Goal: Task Accomplishment & Management: Use online tool/utility

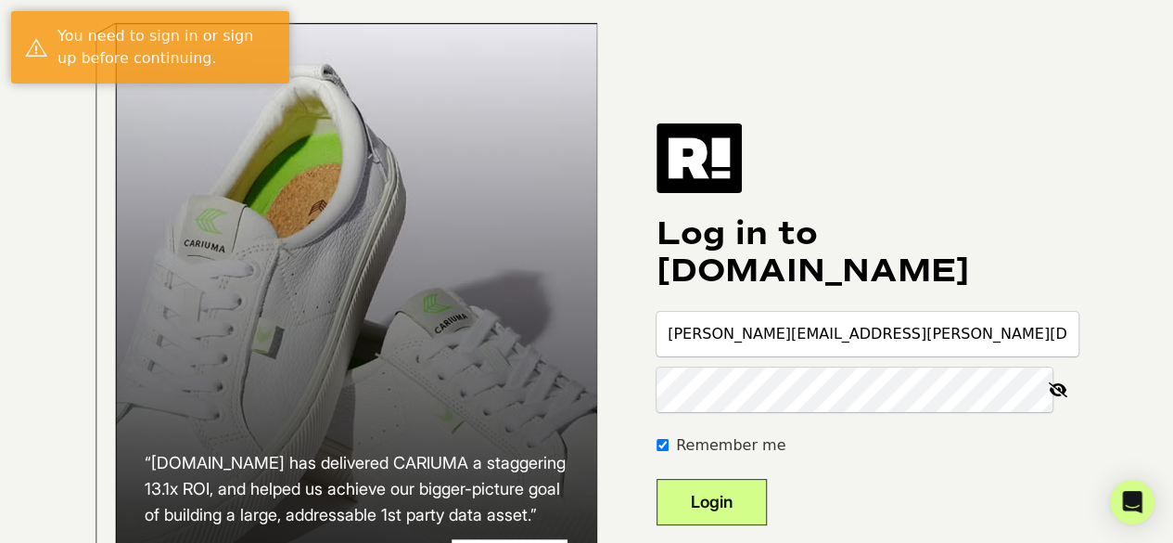
type input "[PERSON_NAME][EMAIL_ADDRESS][PERSON_NAME][DOMAIN_NAME]"
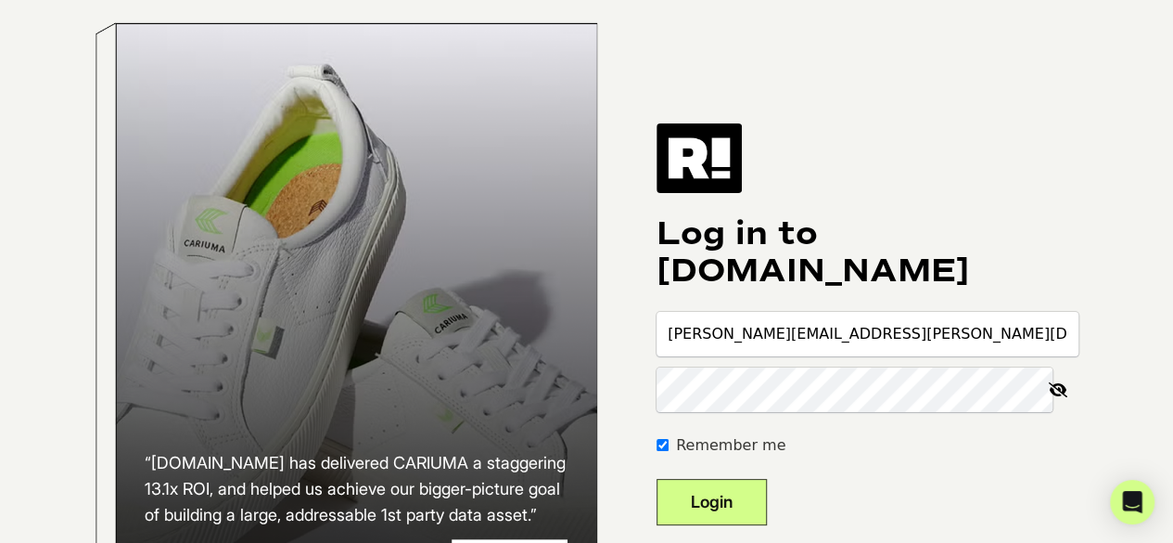
click at [657, 479] on button "Login" at bounding box center [712, 502] width 110 height 46
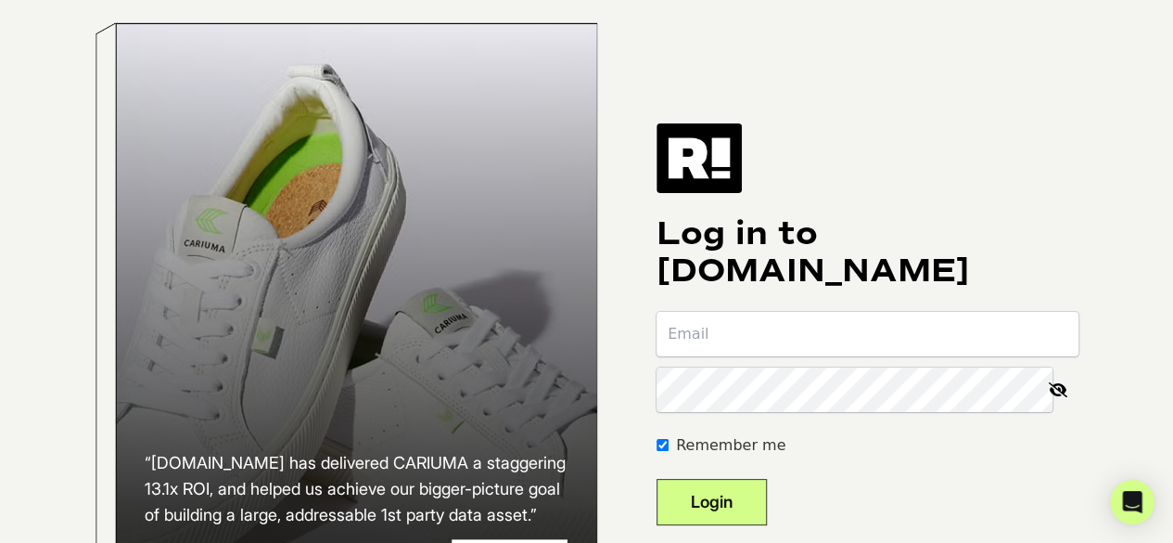
click at [852, 351] on input "email" at bounding box center [868, 334] width 422 height 45
click at [944, 356] on input "email" at bounding box center [868, 334] width 422 height 45
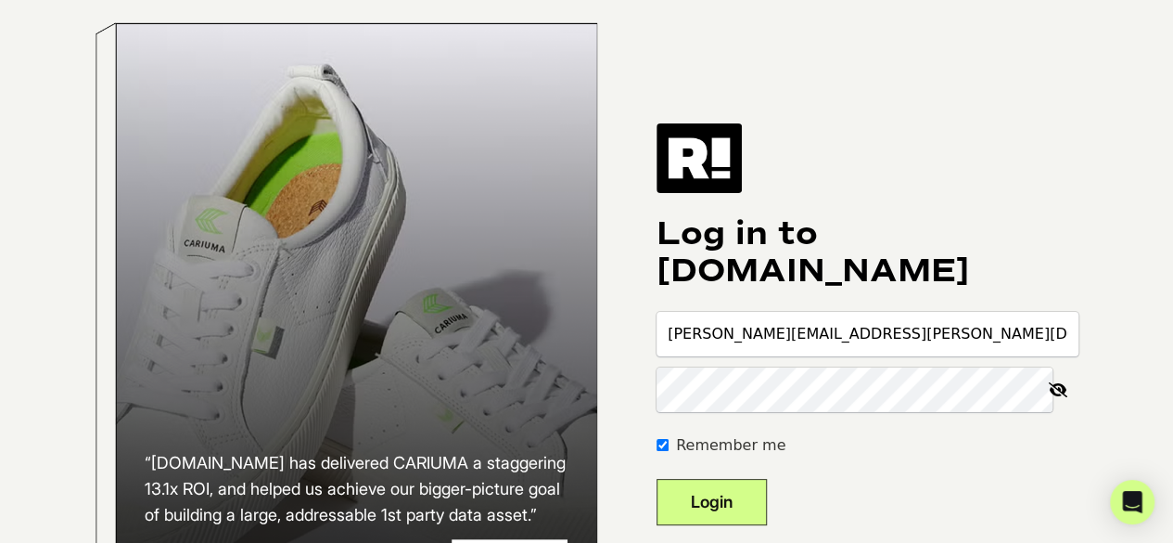
type input "daniel.christiansen@heritage.org"
click at [1067, 410] on icon at bounding box center [1058, 389] width 41 height 45
click at [657, 479] on button "Login" at bounding box center [712, 502] width 110 height 46
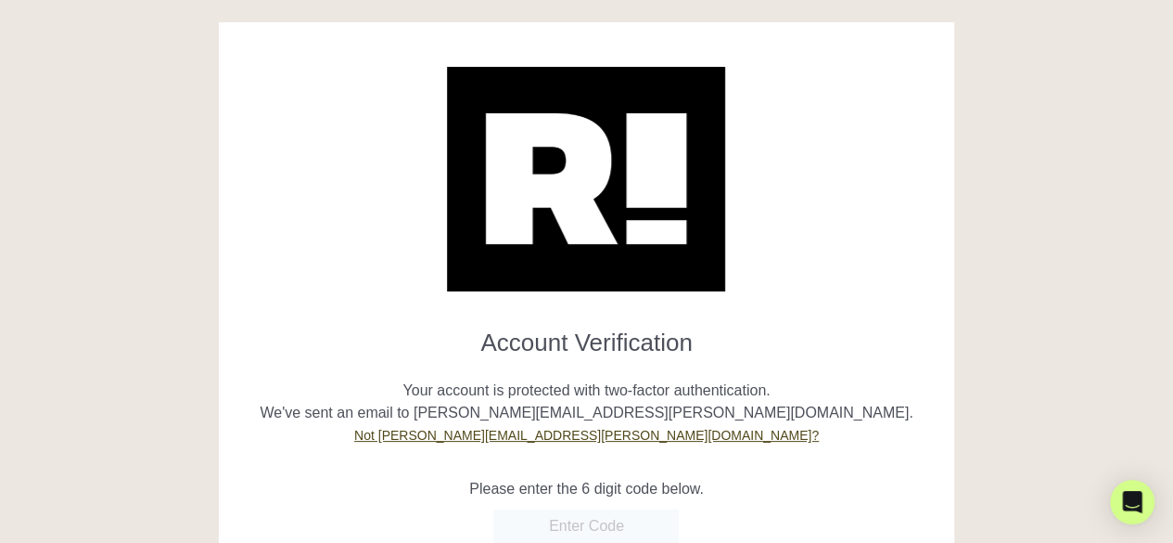
scroll to position [93, 0]
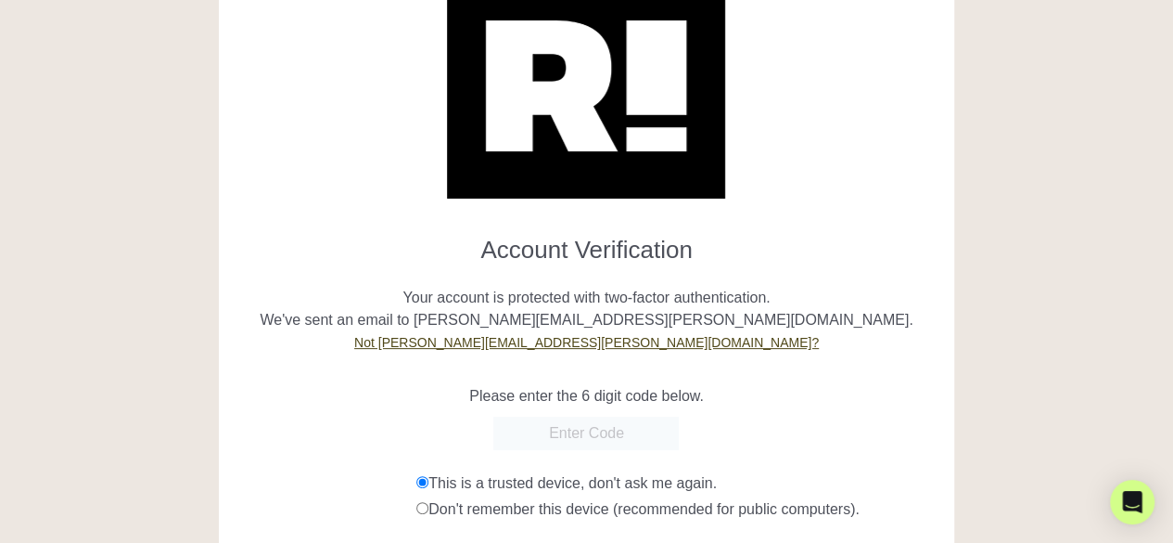
paste input "614162"
type input "614162"
click at [754, 407] on form "Account Verification Your account is protected with two-factor authentication. …" at bounding box center [587, 397] width 708 height 353
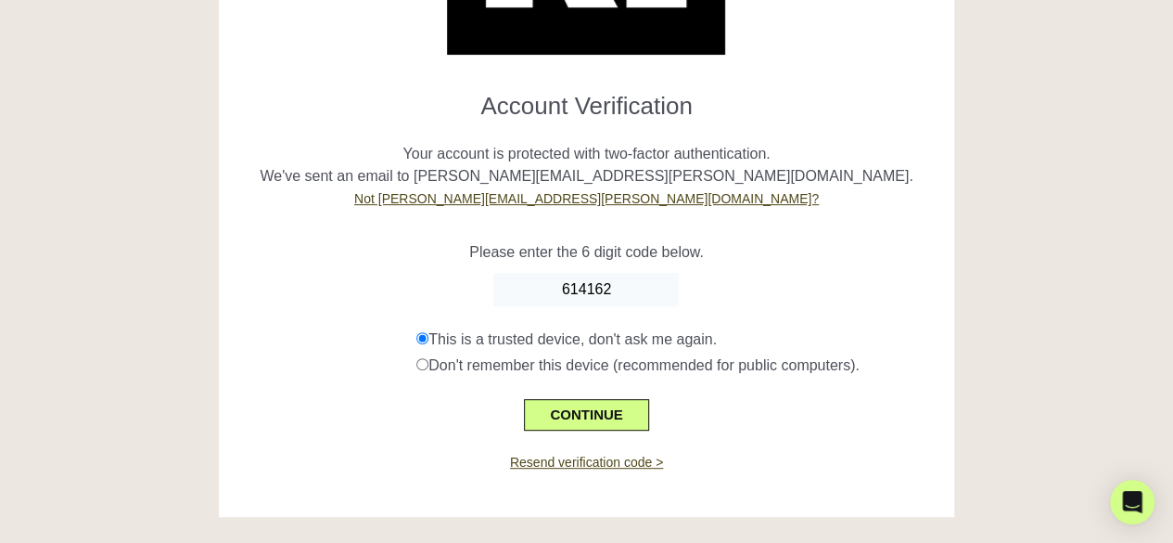
scroll to position [237, 0]
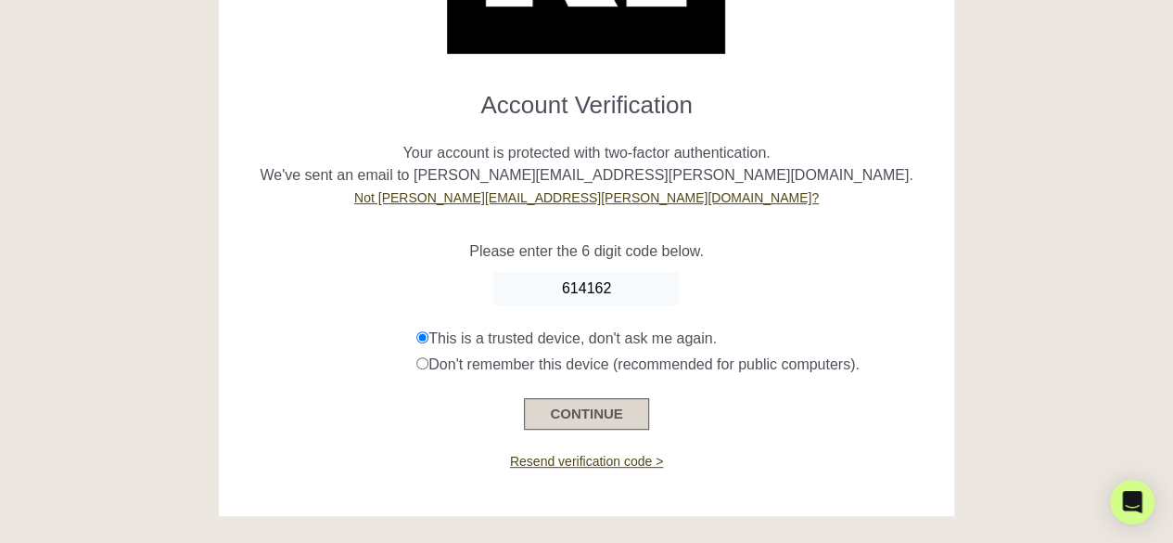
click at [612, 404] on button "CONTINUE" at bounding box center [586, 414] width 124 height 32
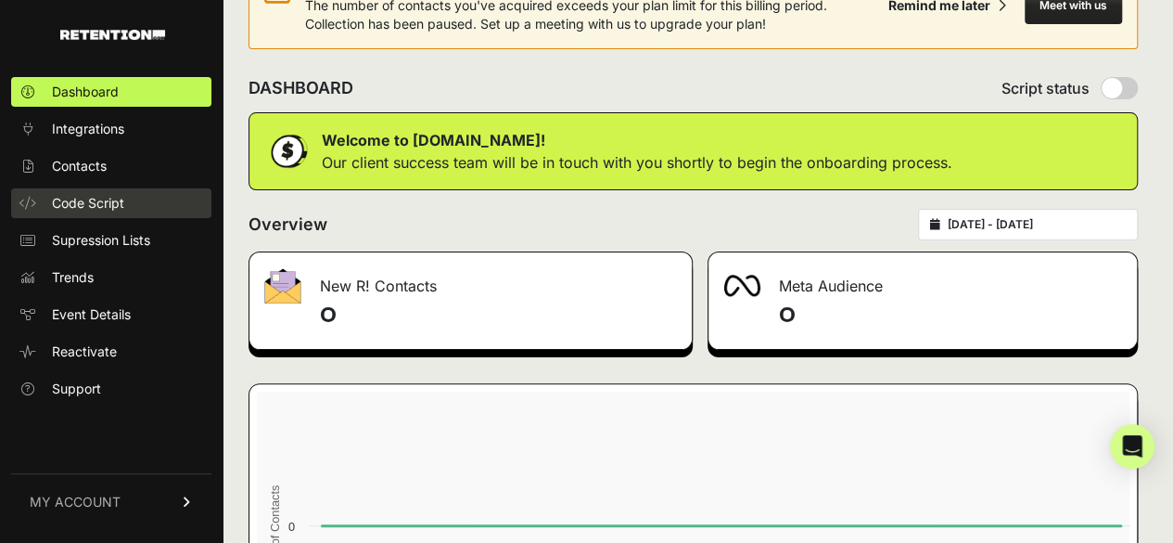
scroll to position [93, 0]
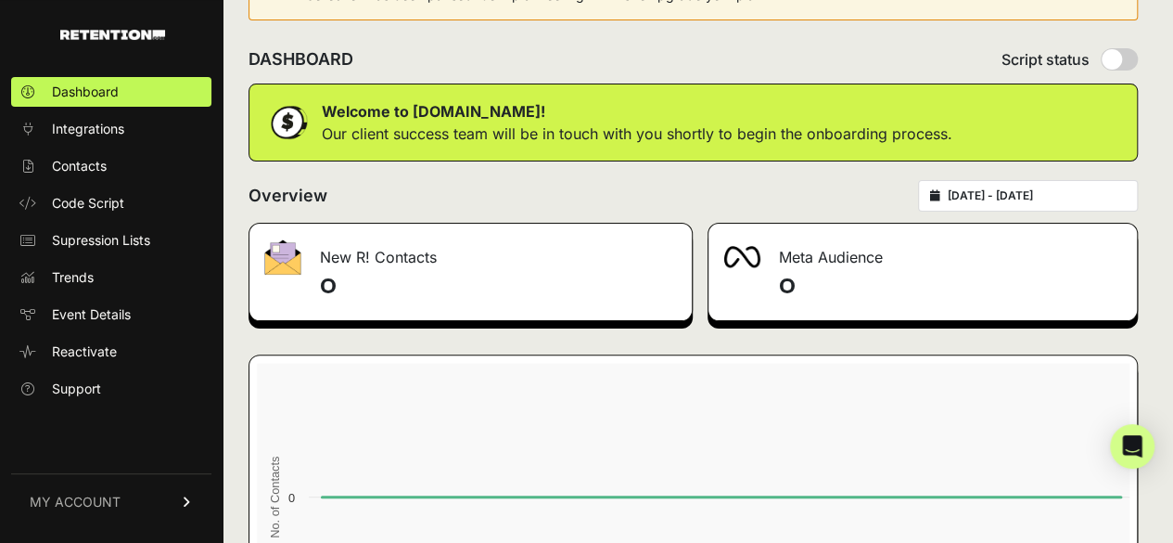
click at [143, 504] on link "MY ACCOUNT" at bounding box center [111, 501] width 200 height 57
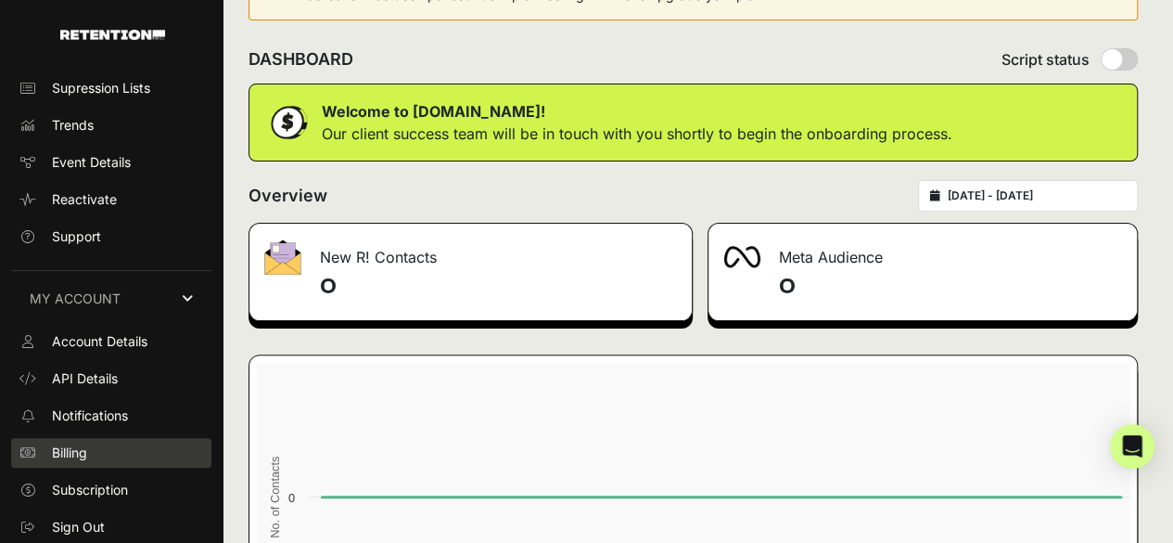
click at [83, 463] on link "Billing" at bounding box center [111, 453] width 200 height 30
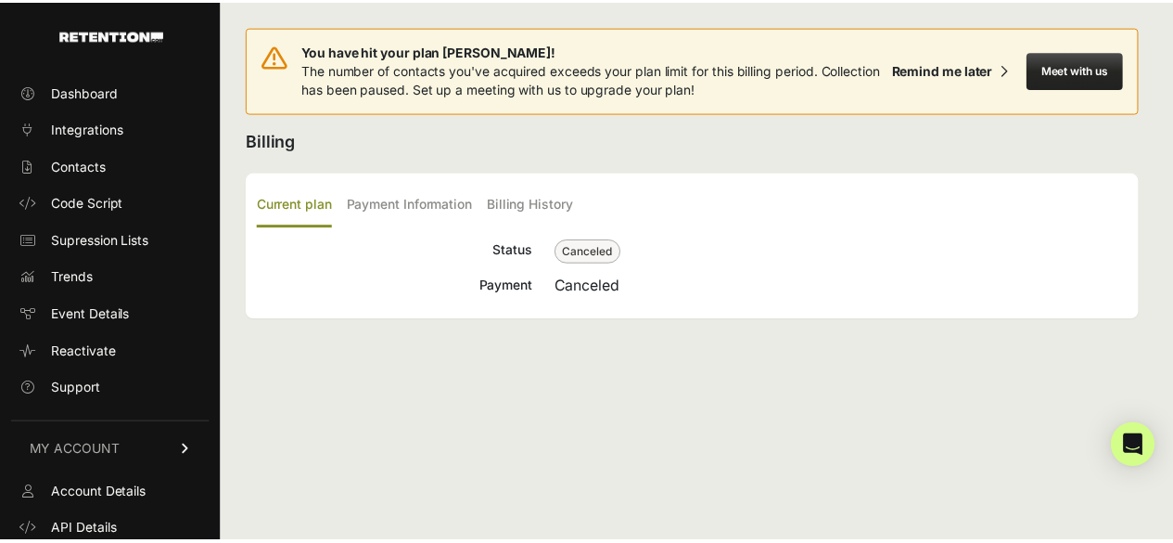
scroll to position [152, 0]
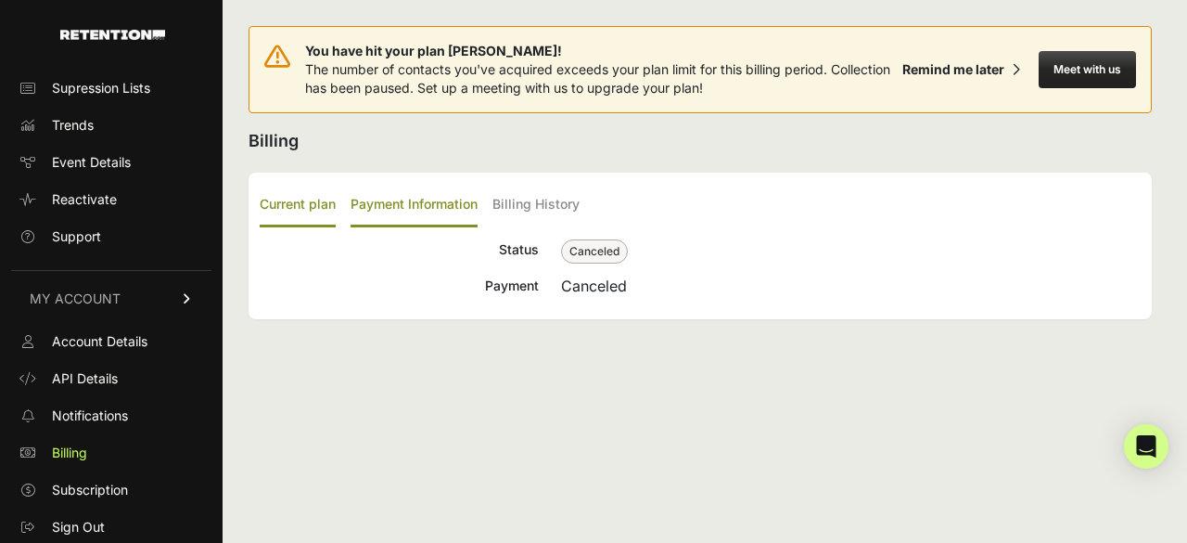
click at [430, 211] on label "Payment Information" at bounding box center [414, 206] width 127 height 44
click at [0, 0] on input "Payment Information" at bounding box center [0, 0] width 0 height 0
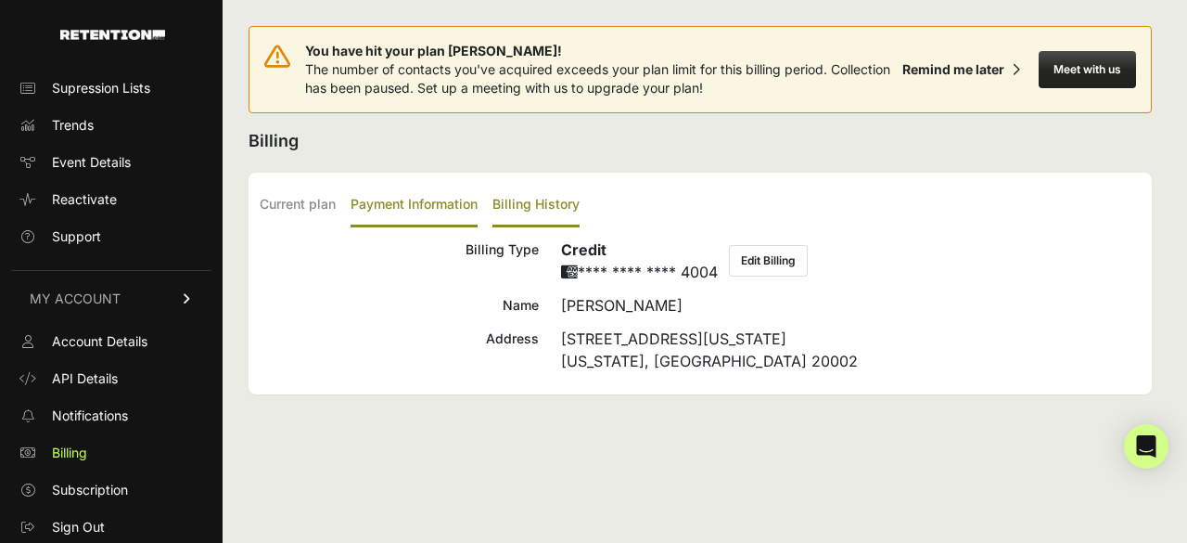
click at [516, 203] on label "Billing History" at bounding box center [536, 206] width 87 height 44
click at [0, 0] on input "Billing History" at bounding box center [0, 0] width 0 height 0
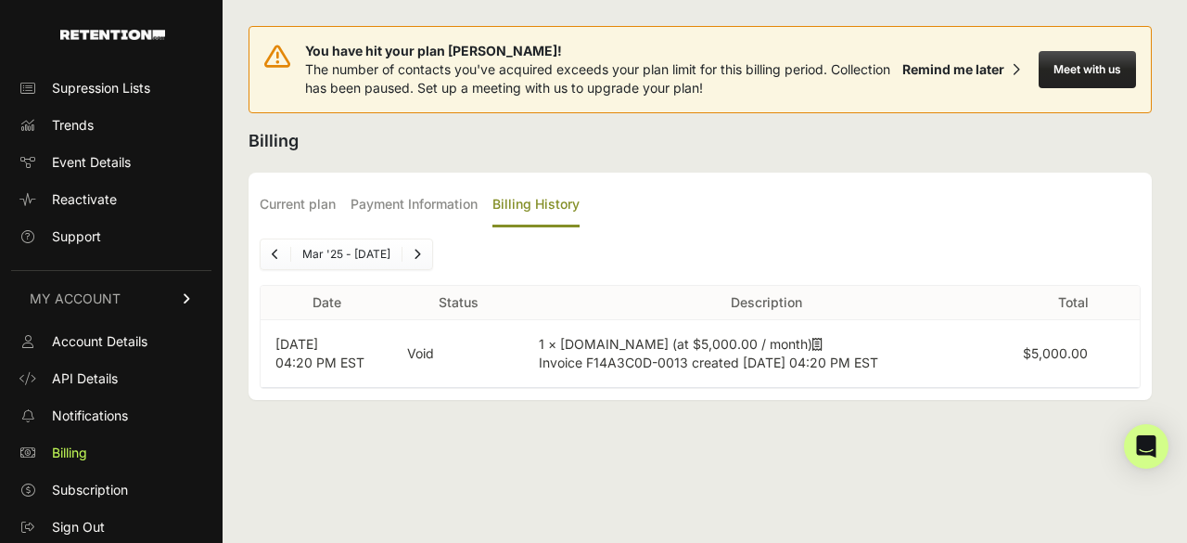
click at [275, 258] on span "Previous" at bounding box center [275, 254] width 7 height 14
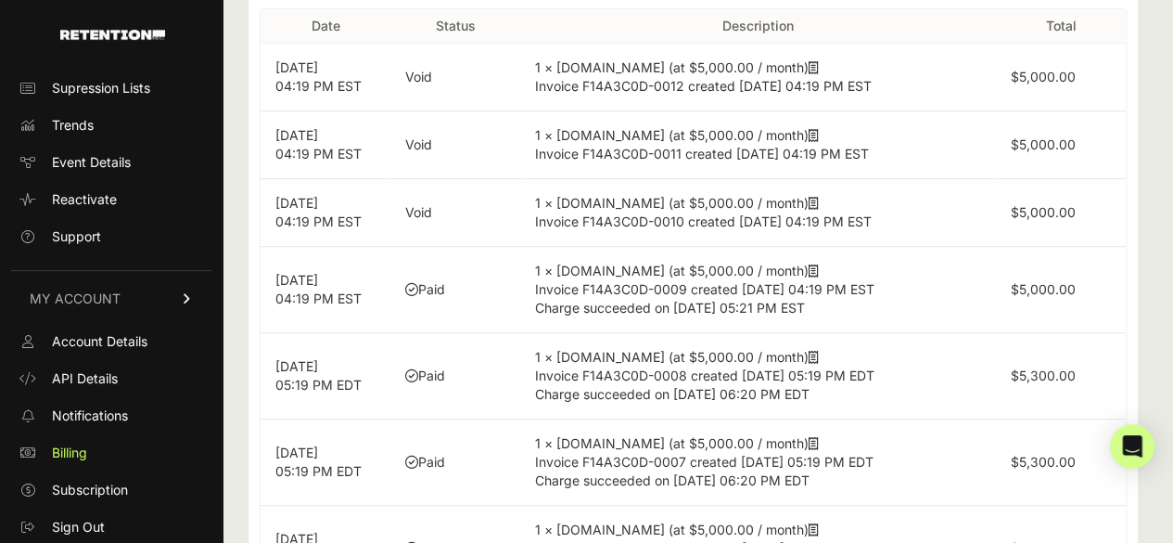
scroll to position [278, 0]
click at [809, 268] on icon at bounding box center [814, 269] width 10 height 13
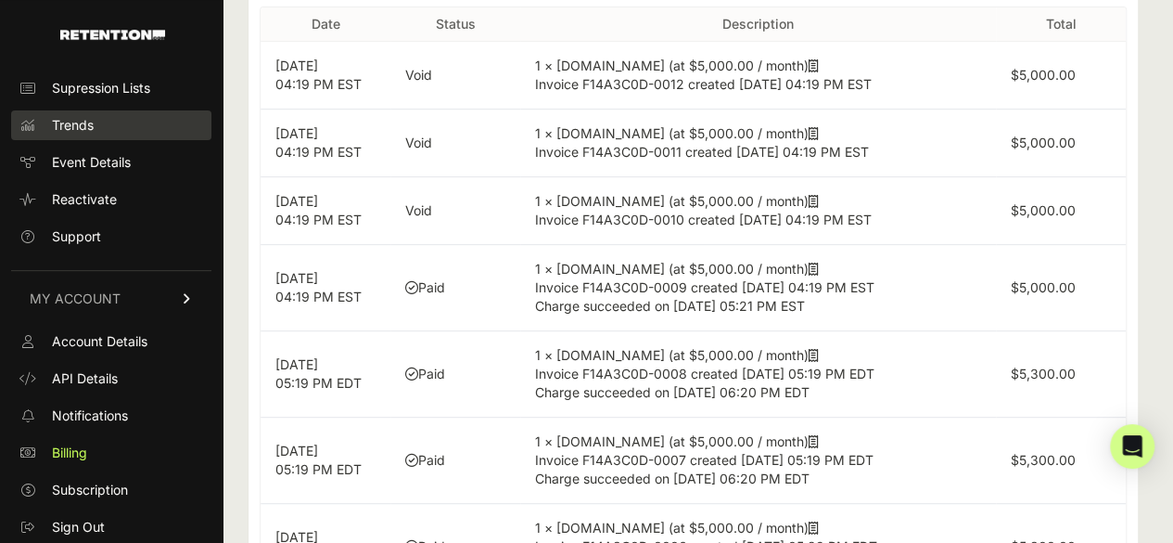
click at [124, 132] on link "Trends" at bounding box center [111, 125] width 200 height 30
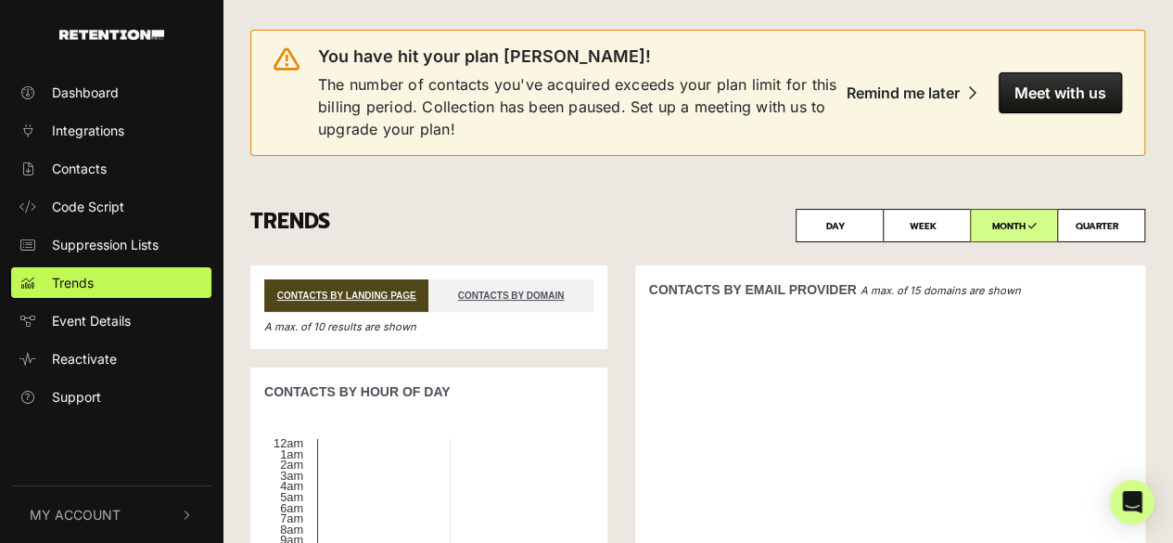
click at [1084, 224] on label "QUARTER" at bounding box center [1101, 225] width 88 height 33
radio input "true"
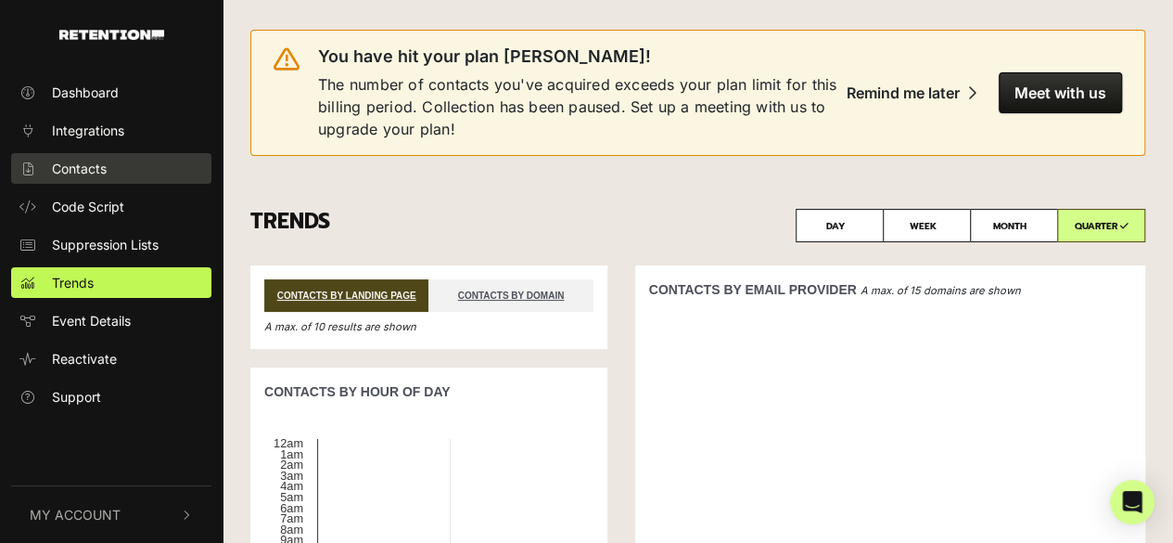
click at [106, 181] on link "Contacts" at bounding box center [111, 168] width 200 height 31
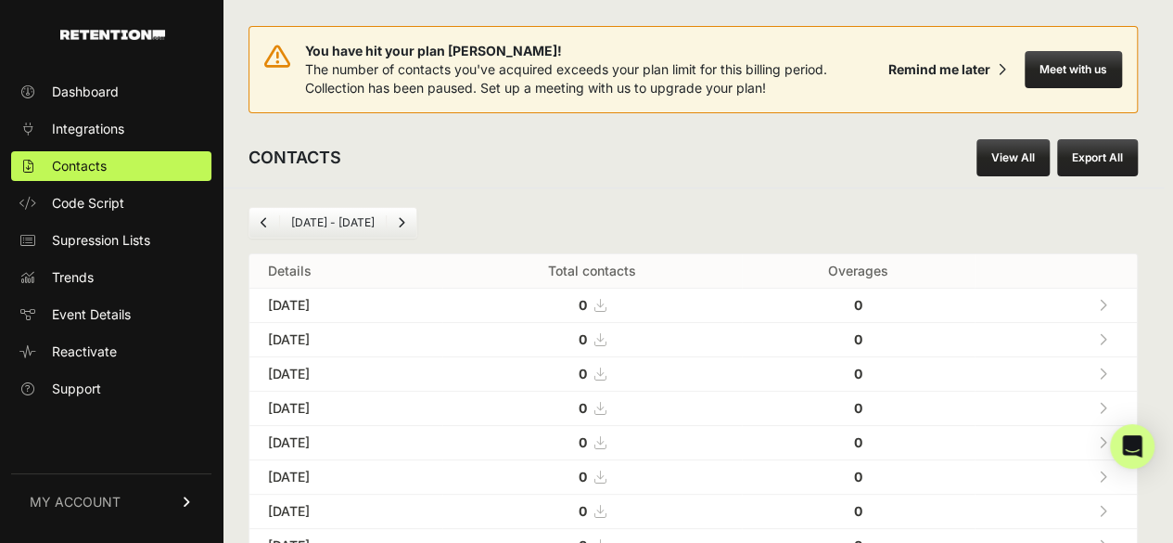
click at [269, 214] on link "Previous" at bounding box center [265, 223] width 30 height 30
click at [262, 222] on icon "Previous" at bounding box center [264, 222] width 7 height 11
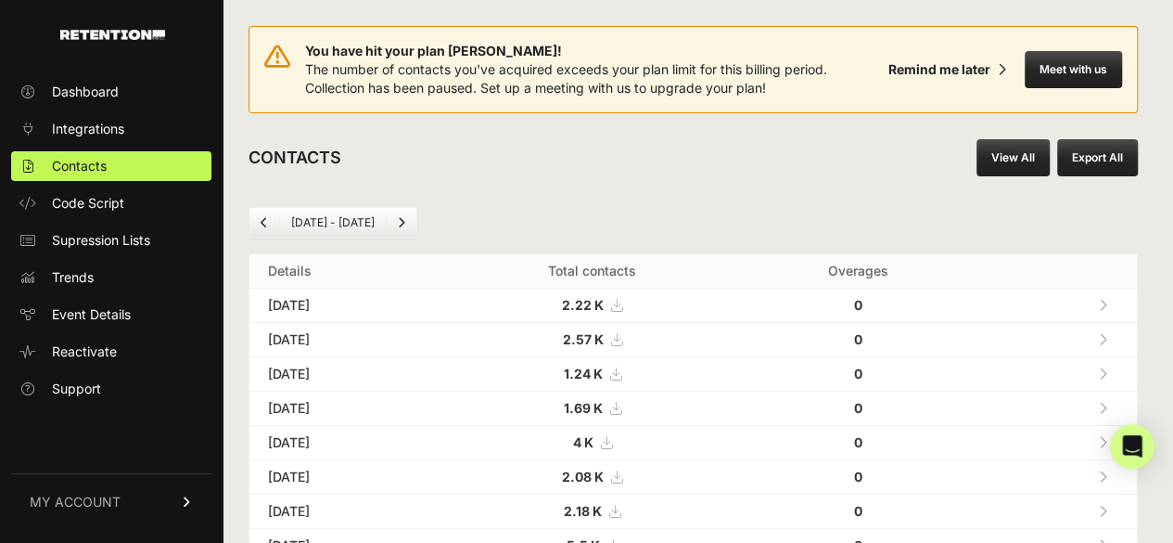
click at [398, 217] on icon "Next" at bounding box center [401, 222] width 7 height 11
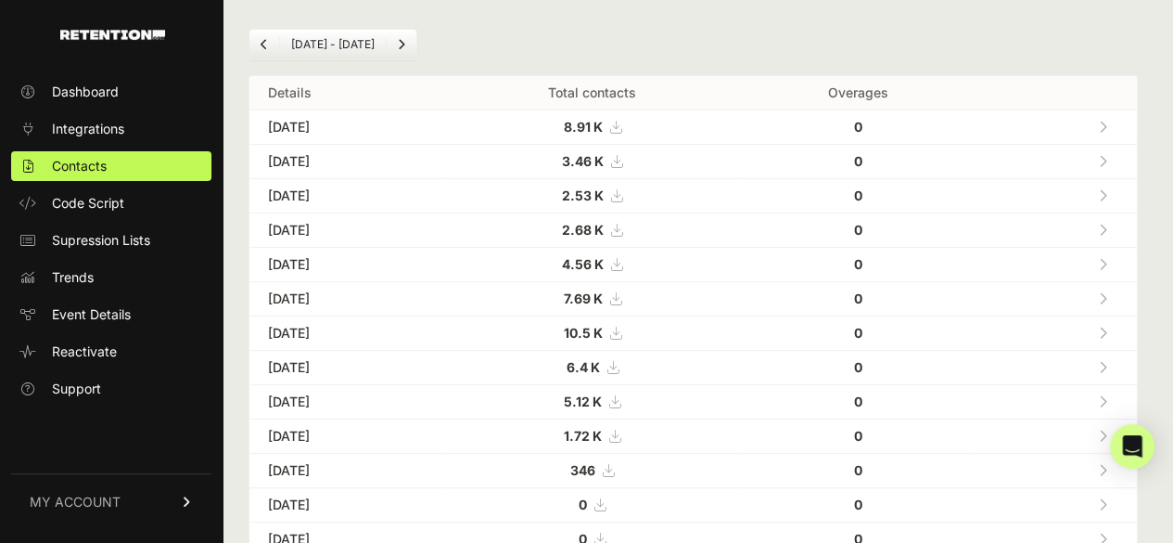
scroll to position [186, 0]
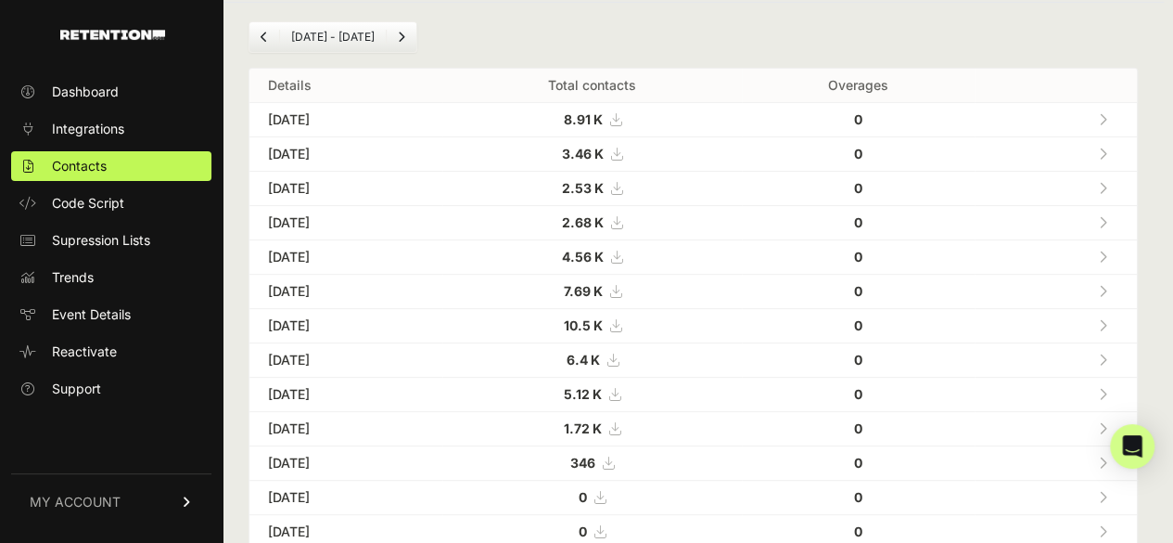
click at [156, 506] on link "MY ACCOUNT" at bounding box center [111, 501] width 200 height 57
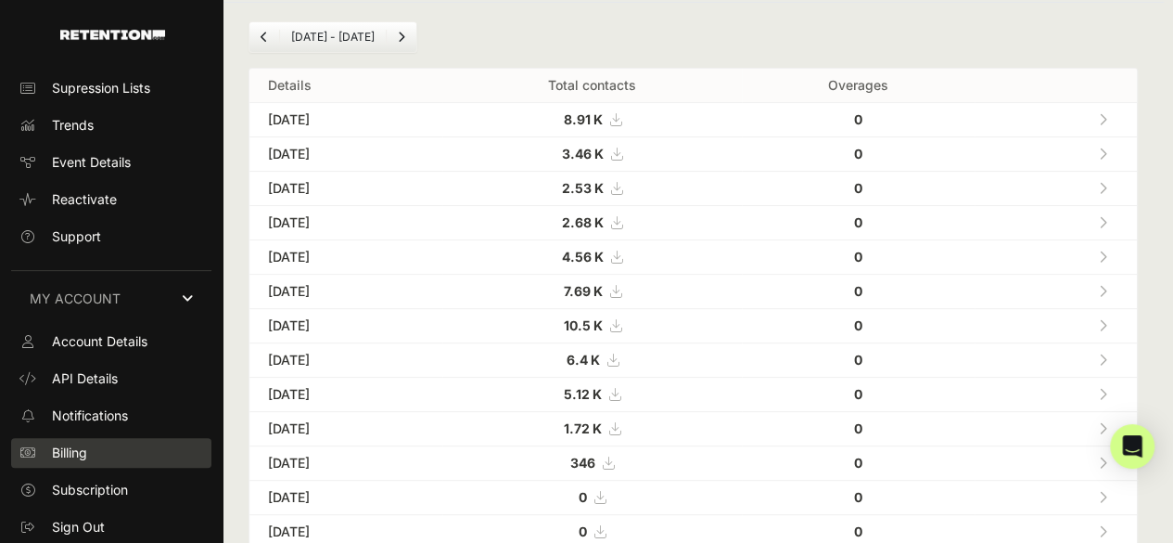
scroll to position [163, 0]
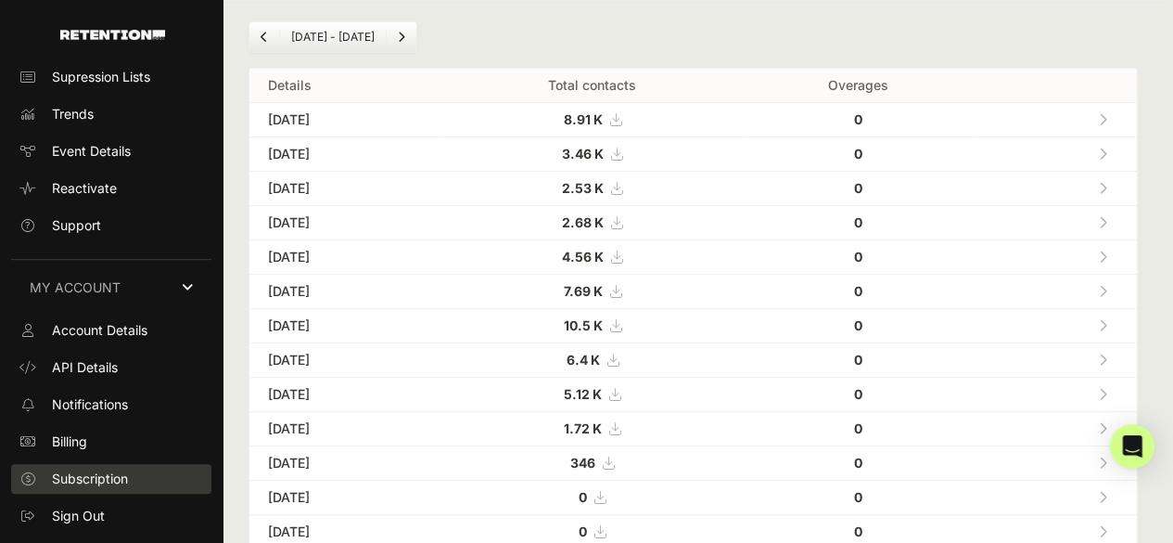
click at [98, 475] on span "Subscription" at bounding box center [90, 478] width 76 height 19
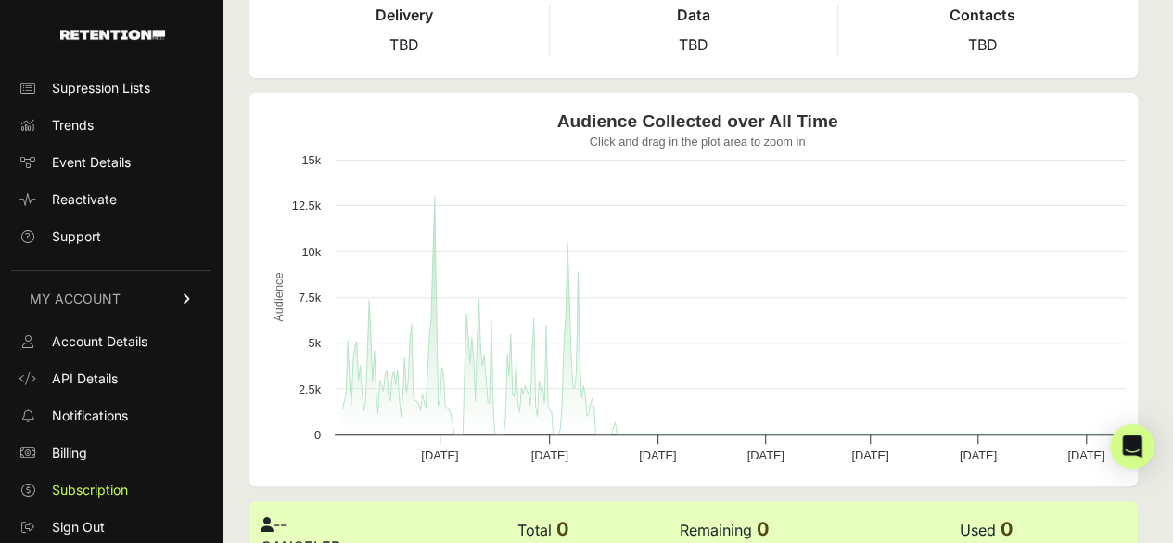
scroll to position [137, 0]
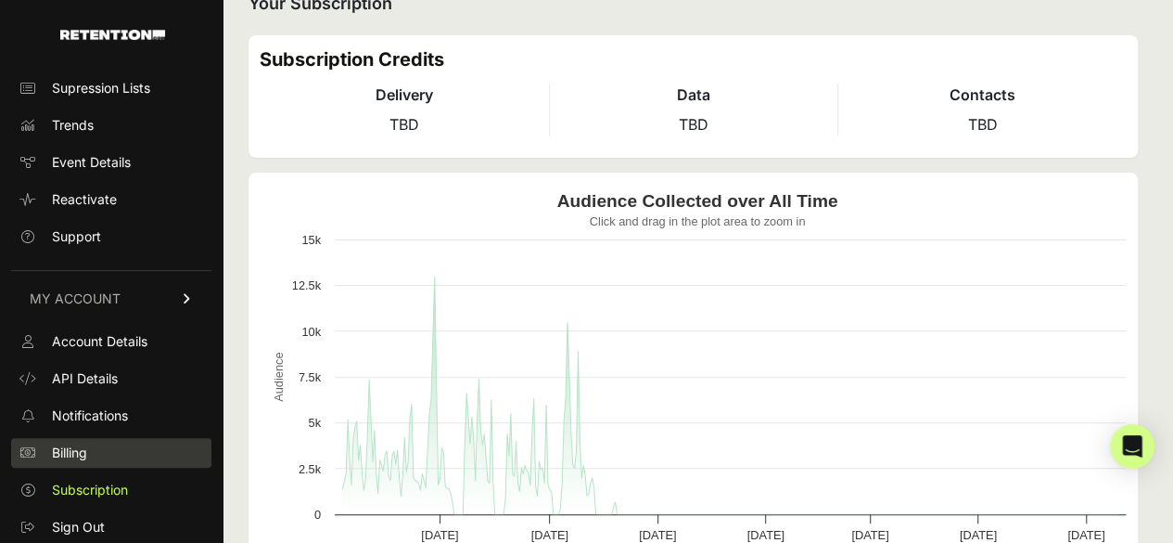
click at [102, 446] on link "Billing" at bounding box center [111, 453] width 200 height 30
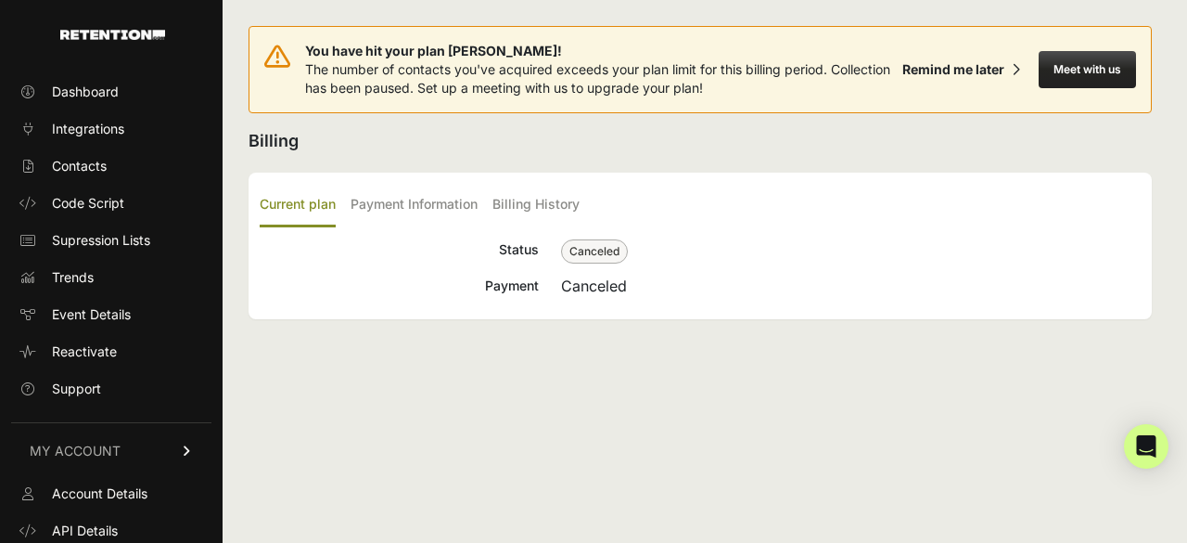
scroll to position [152, 0]
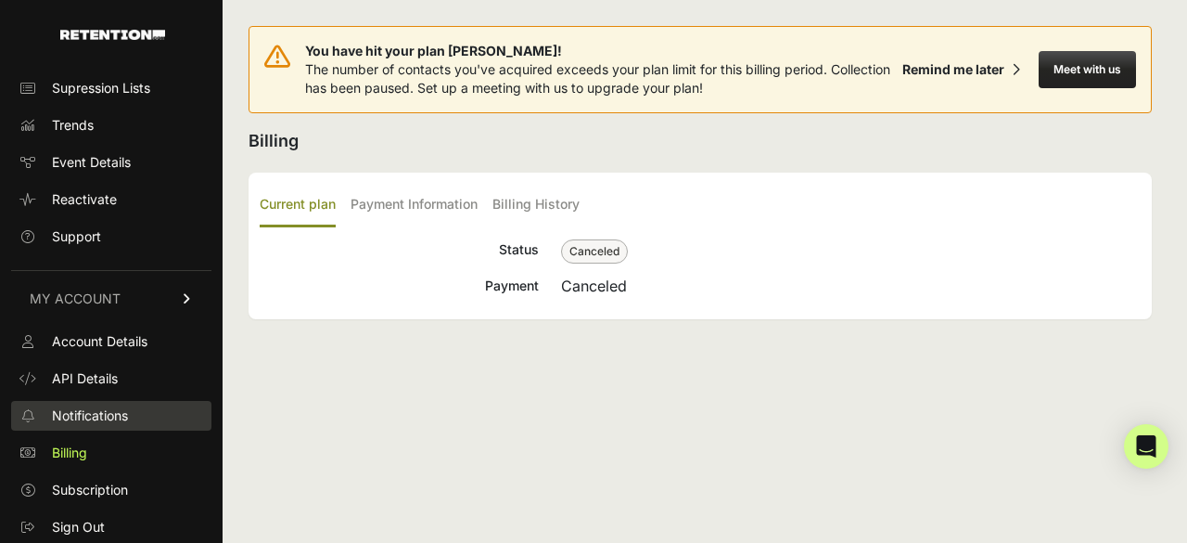
click at [109, 421] on span "Notifications" at bounding box center [90, 415] width 76 height 19
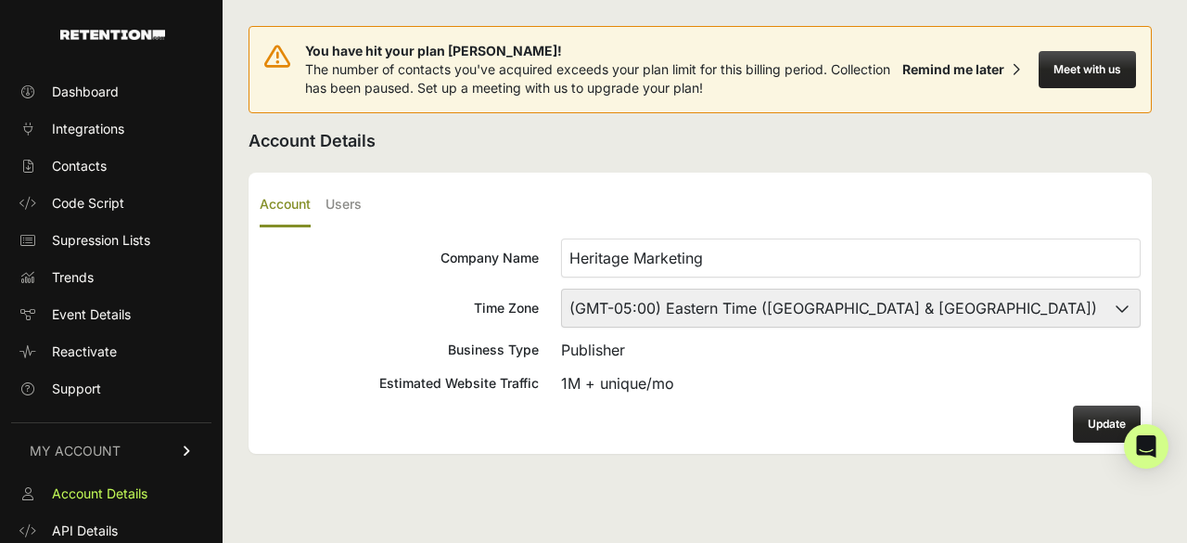
scroll to position [152, 0]
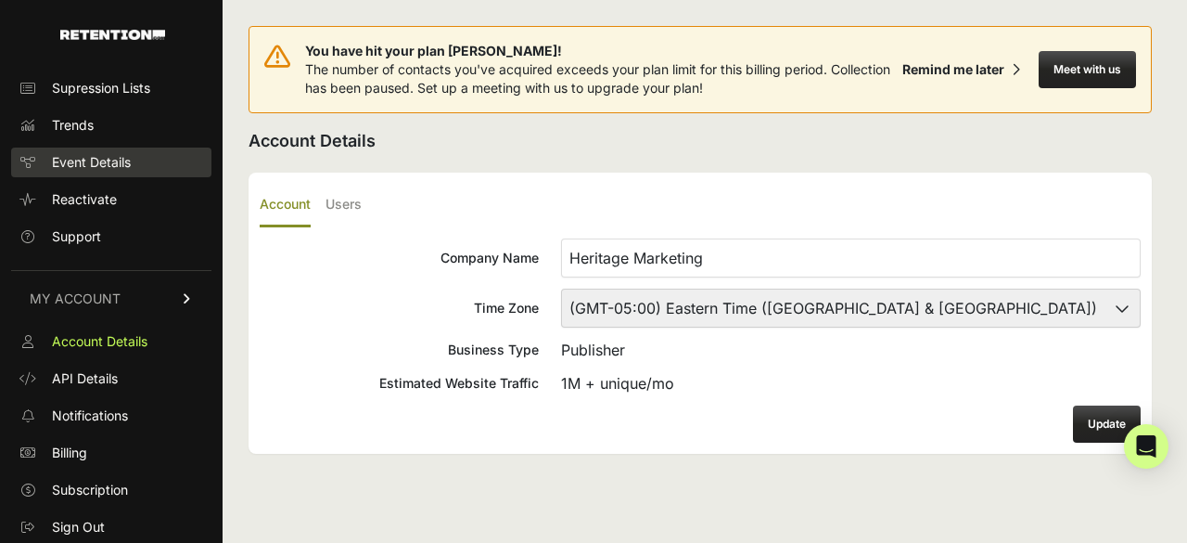
click at [104, 164] on span "Event Details" at bounding box center [91, 162] width 79 height 19
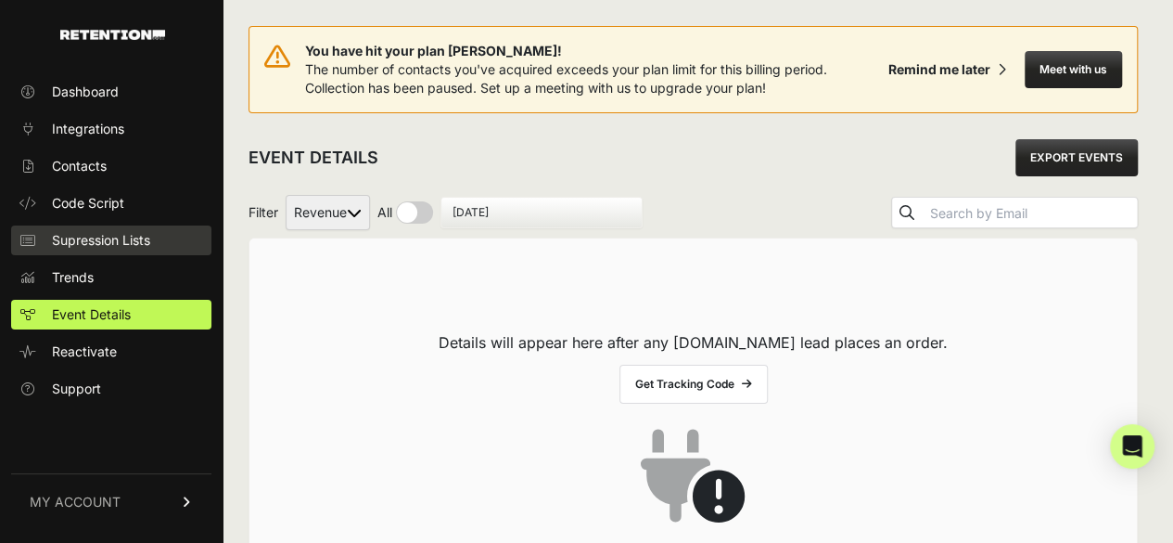
click at [110, 241] on span "Supression Lists" at bounding box center [101, 240] width 98 height 19
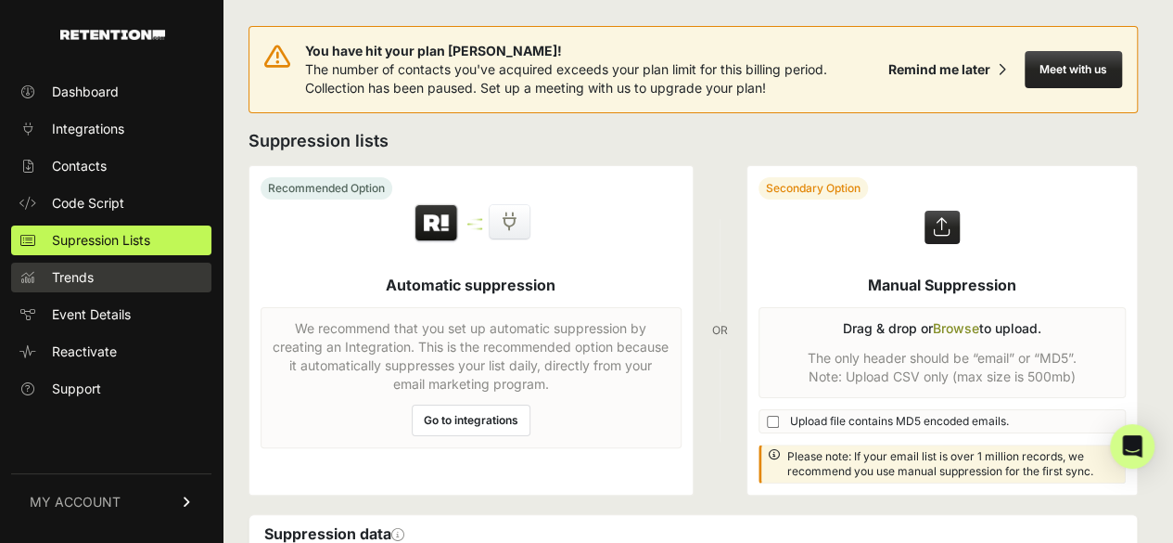
click at [87, 276] on span "Trends" at bounding box center [73, 277] width 42 height 19
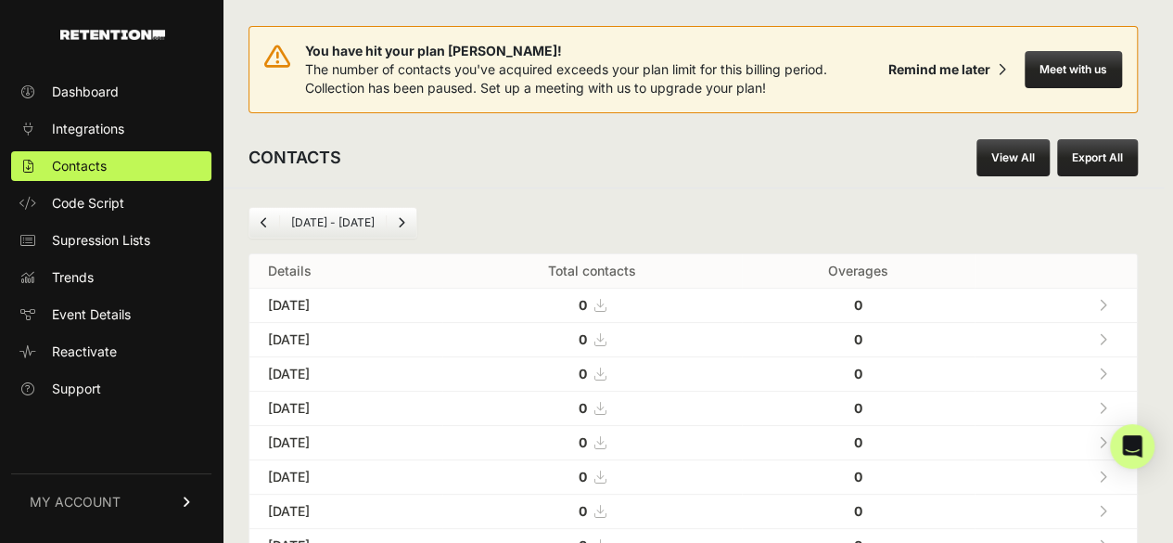
click at [258, 218] on link "Previous" at bounding box center [265, 223] width 30 height 30
click at [259, 218] on link "Previous" at bounding box center [265, 223] width 30 height 30
click at [266, 220] on icon "Previous" at bounding box center [264, 222] width 7 height 11
click at [264, 224] on icon "Previous" at bounding box center [264, 222] width 7 height 11
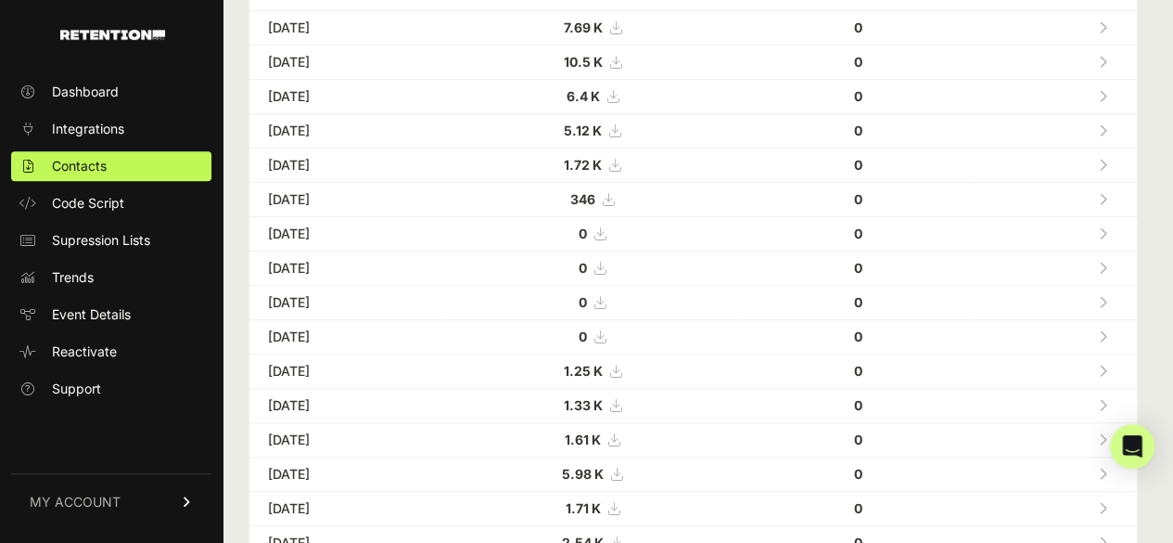
scroll to position [464, 0]
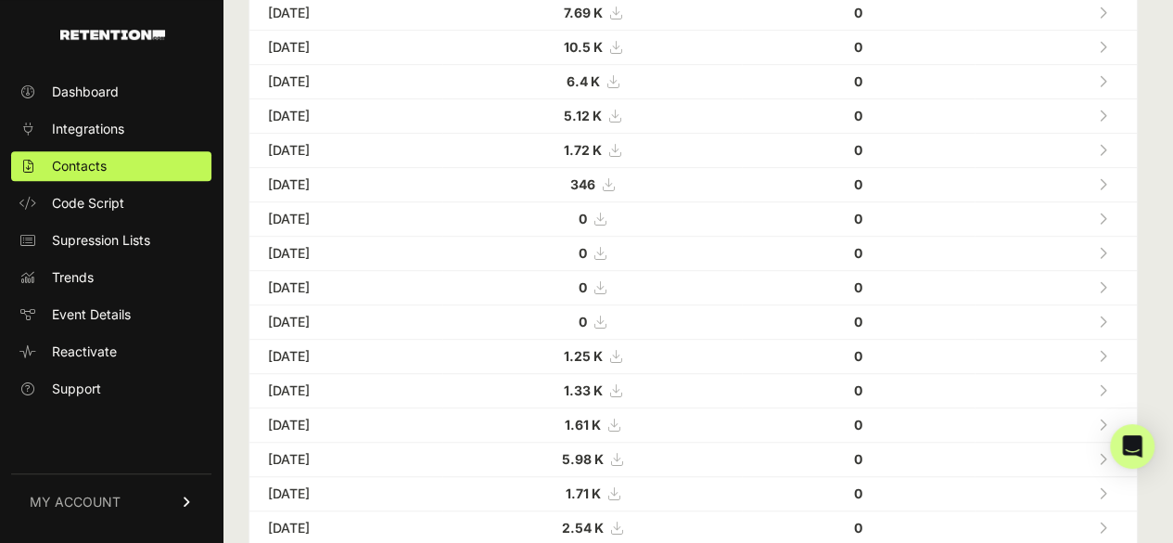
click at [601, 417] on strong "1.61 K" at bounding box center [583, 425] width 36 height 16
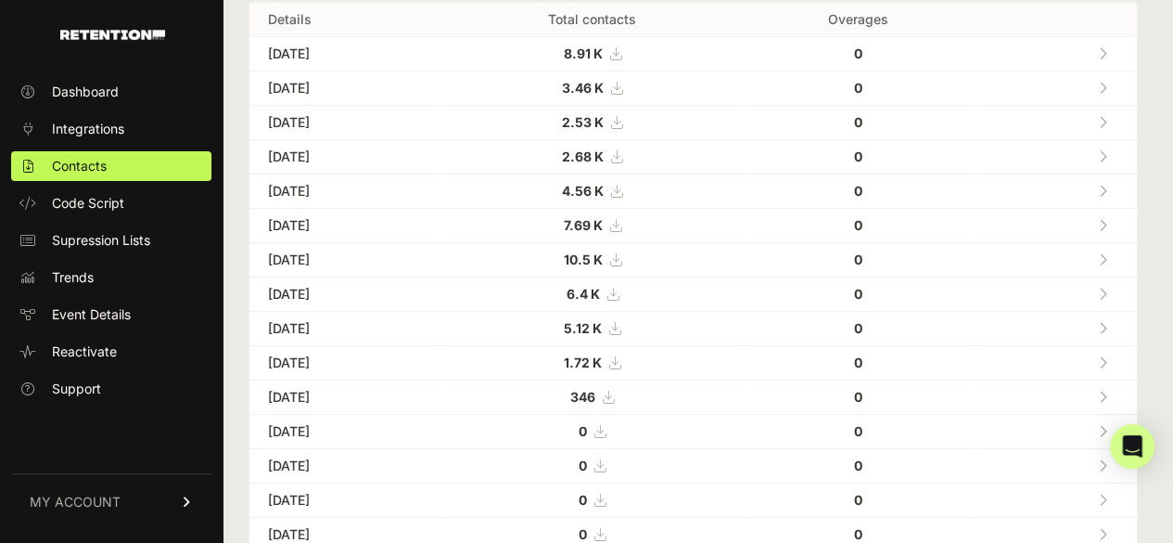
scroll to position [227, 0]
